Goal: Entertainment & Leisure: Consume media (video, audio)

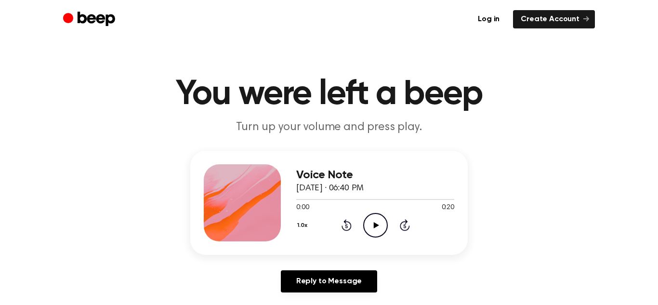
click at [373, 236] on icon "Play Audio" at bounding box center [375, 225] width 25 height 25
click at [368, 236] on icon "Play Audio" at bounding box center [375, 225] width 25 height 25
click at [371, 220] on icon "Play Audio" at bounding box center [375, 225] width 25 height 25
click at [371, 229] on icon "Pause Audio" at bounding box center [375, 225] width 25 height 25
click at [378, 239] on div "Voice Note [DATE] · 06:52 PM 0:00 0:28 Your browser does not support the [objec…" at bounding box center [375, 202] width 158 height 77
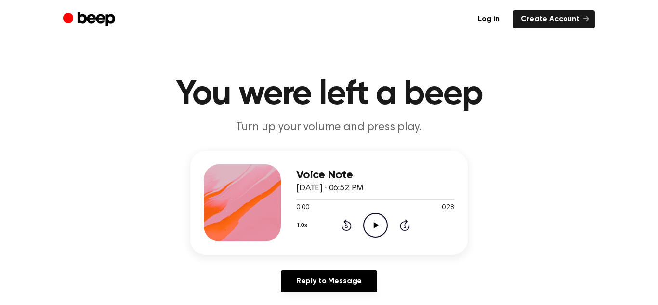
click at [376, 235] on icon "Play Audio" at bounding box center [375, 225] width 25 height 25
click at [377, 214] on icon "Play Audio" at bounding box center [375, 225] width 25 height 25
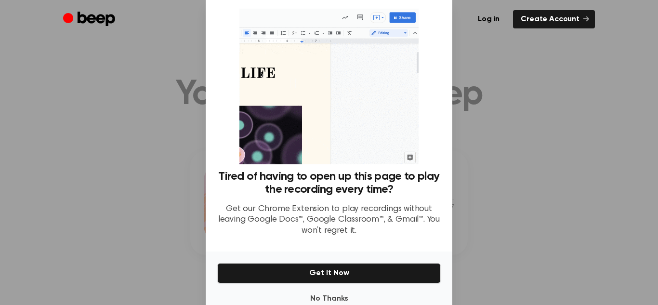
scroll to position [24, 0]
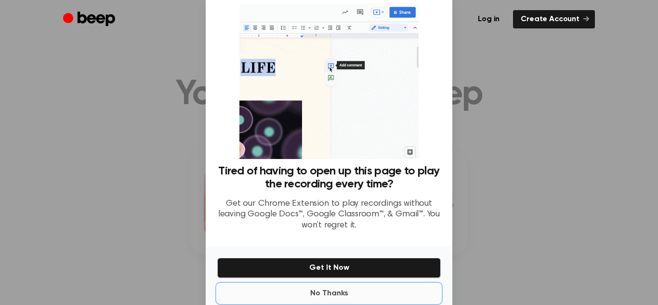
click at [326, 293] on button "No Thanks" at bounding box center [329, 293] width 224 height 19
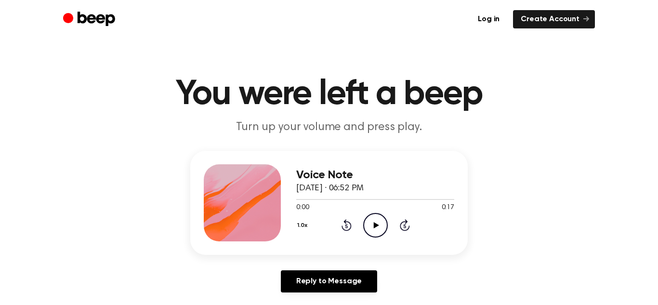
click at [372, 223] on icon "Play Audio" at bounding box center [375, 225] width 25 height 25
click at [375, 226] on icon at bounding box center [375, 225] width 5 height 6
click at [302, 220] on button "1.0x" at bounding box center [303, 225] width 15 height 16
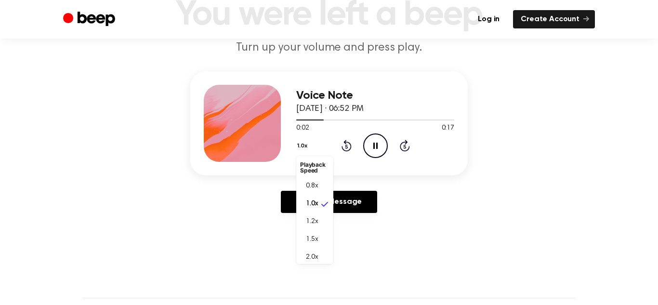
scroll to position [85, 0]
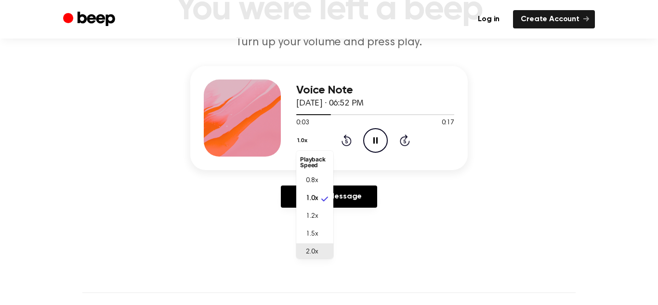
click at [304, 249] on div "2.0x" at bounding box center [309, 252] width 18 height 10
